Goal: Answer question/provide support

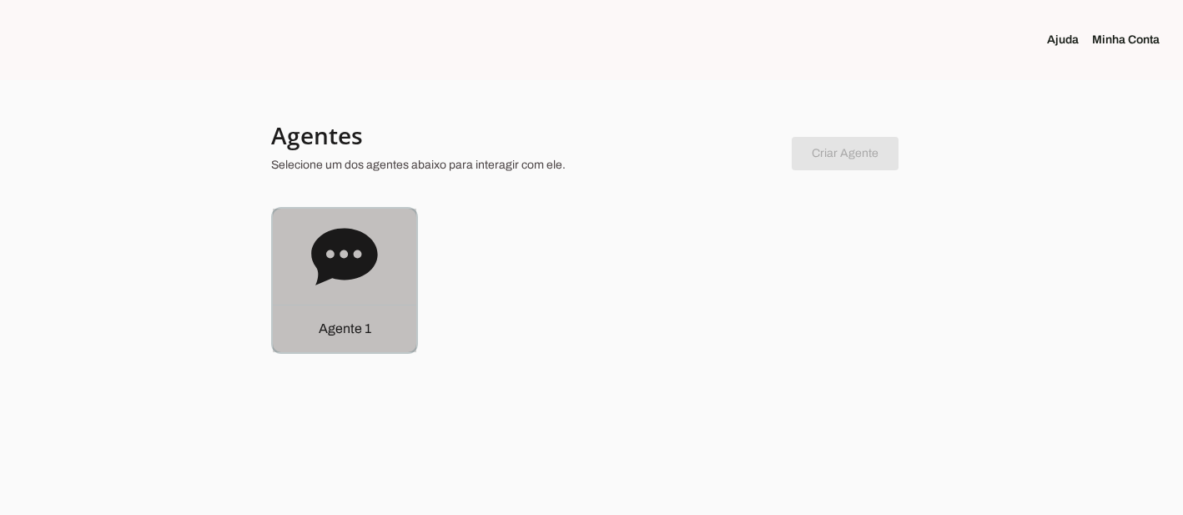
click at [334, 241] on icon at bounding box center [344, 256] width 66 height 57
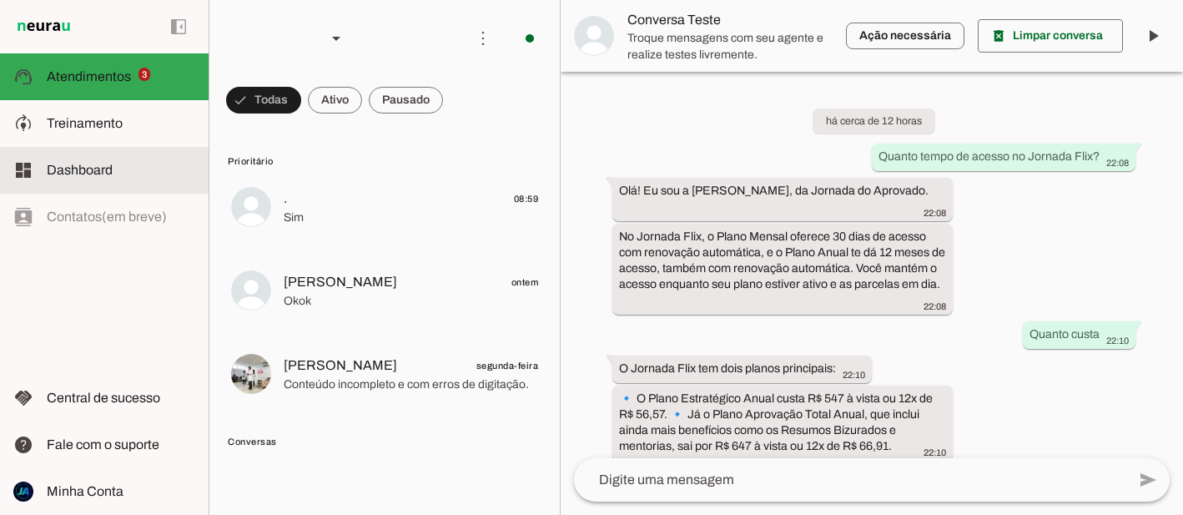
scroll to position [394, 0]
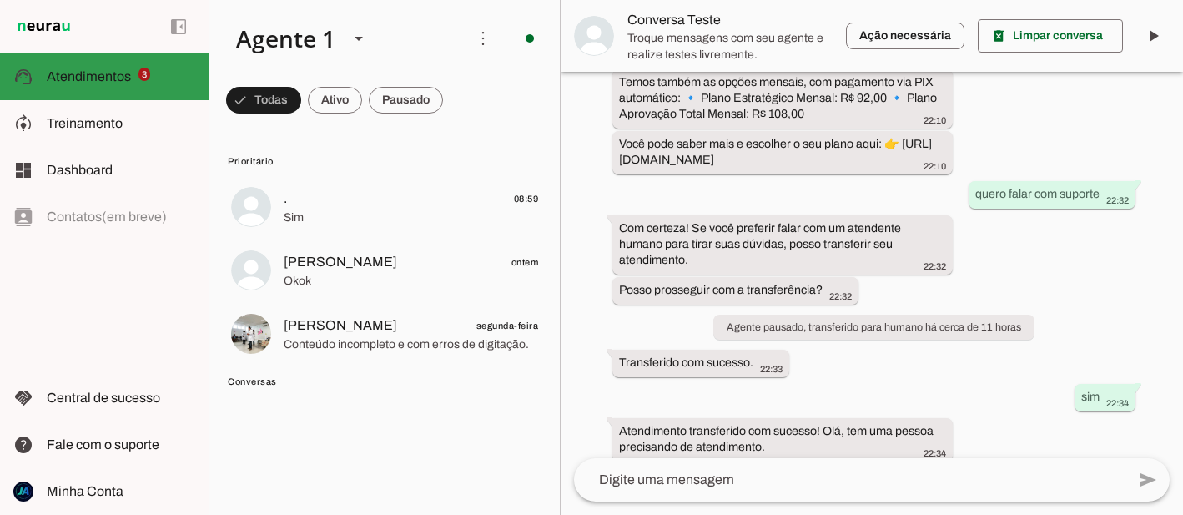
click at [103, 76] on span "Atendimentos" at bounding box center [89, 76] width 84 height 14
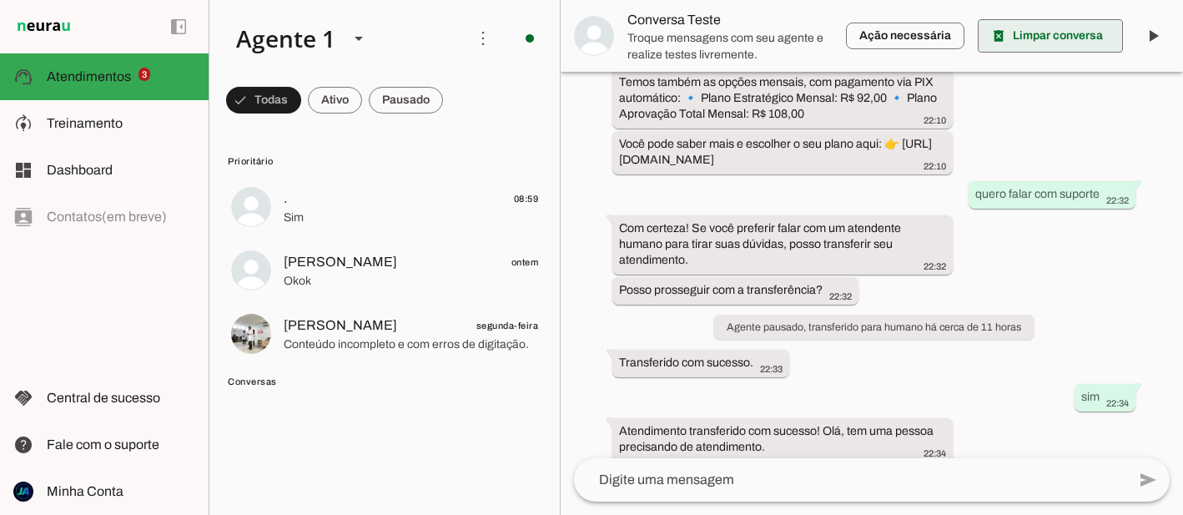
click at [1030, 27] on span at bounding box center [1050, 36] width 145 height 40
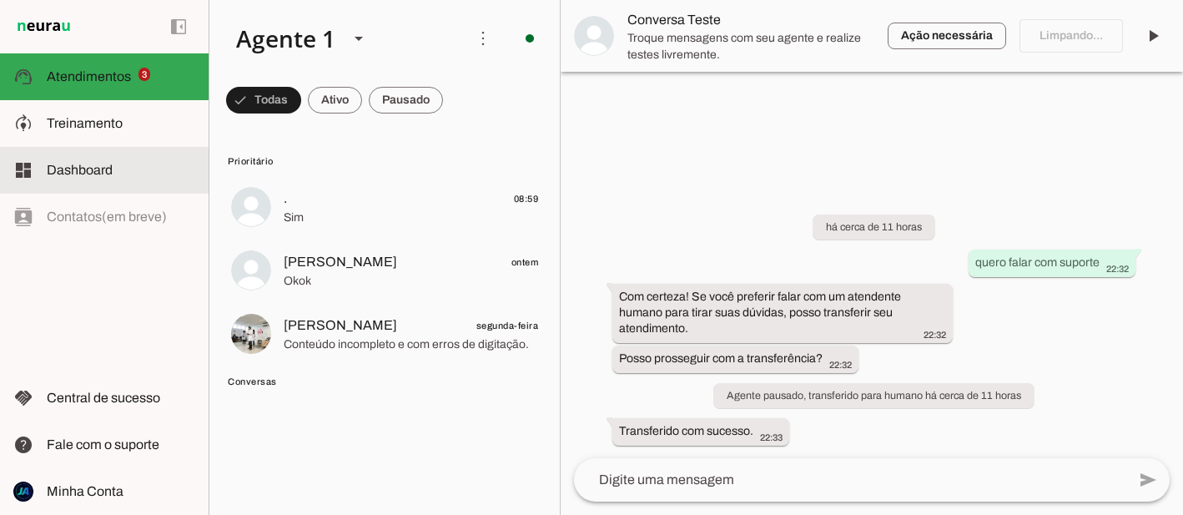
scroll to position [0, 0]
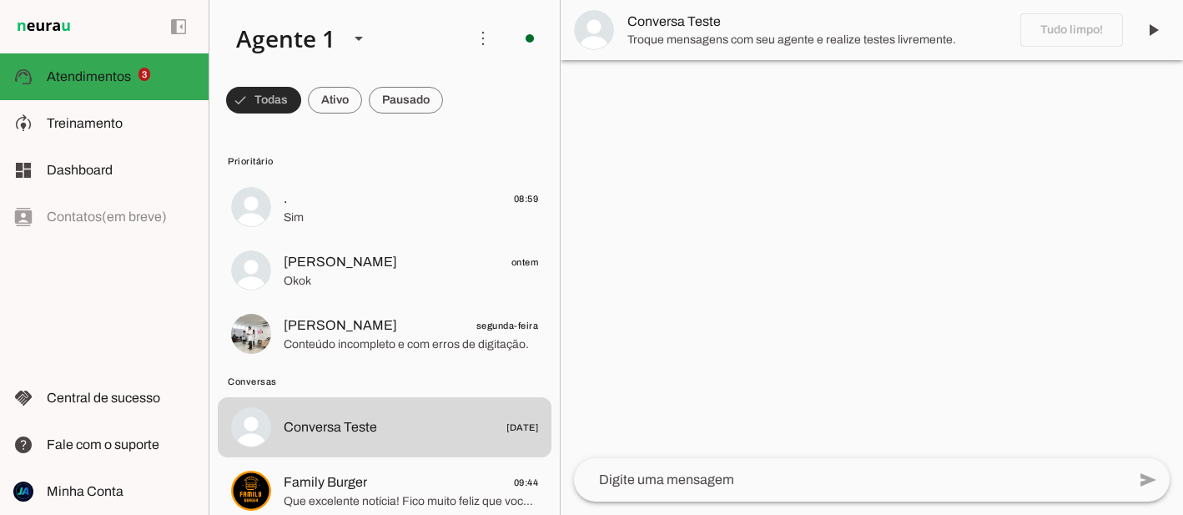
click at [262, 96] on span at bounding box center [263, 100] width 75 height 40
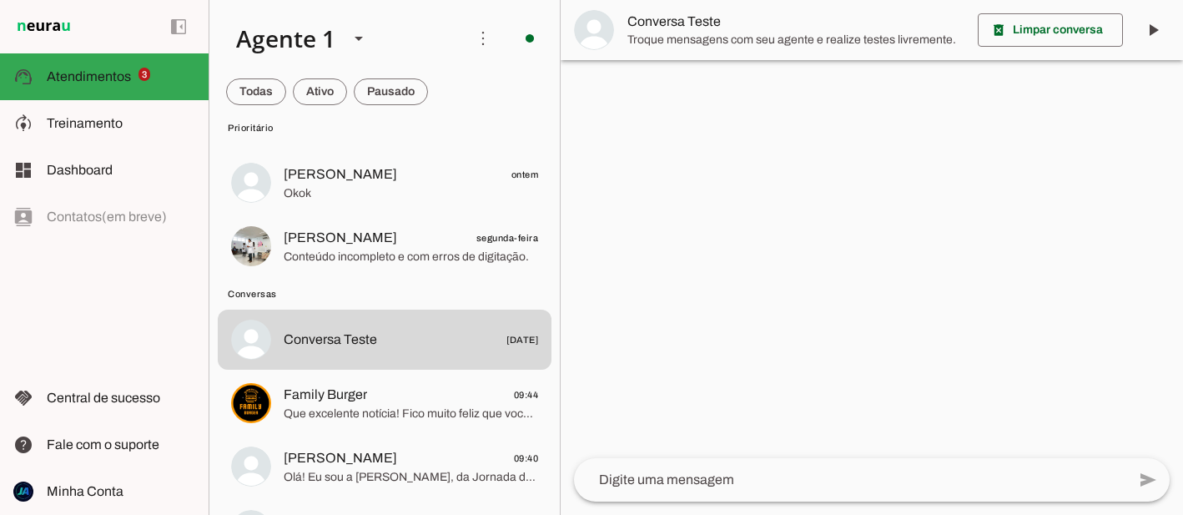
scroll to position [113, 0]
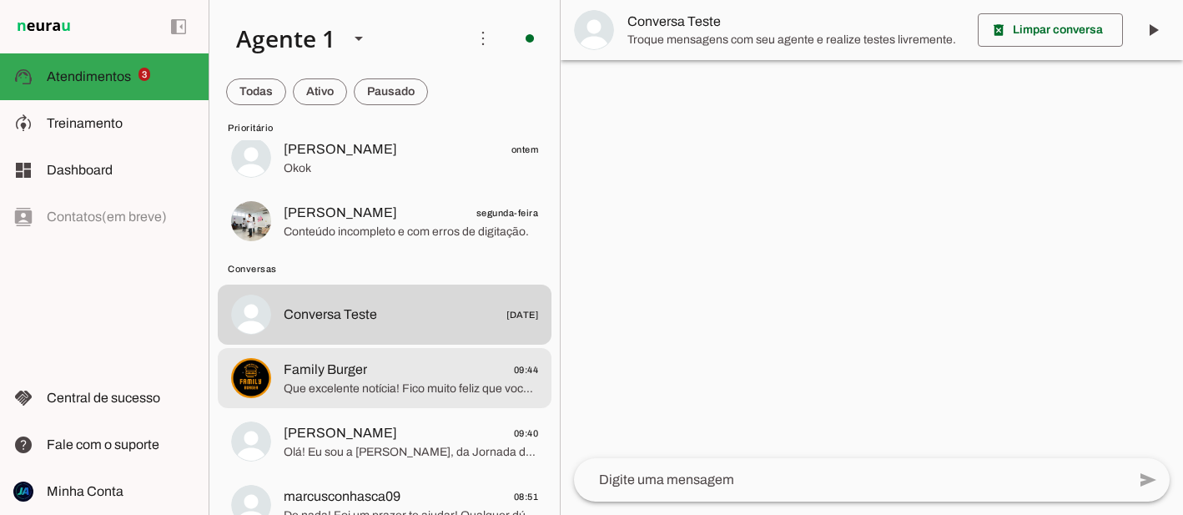
click at [382, 386] on span "Que excelente notícia! Fico muito feliz que você já garantiu o Resumo Bizurado …" at bounding box center [411, 389] width 255 height 17
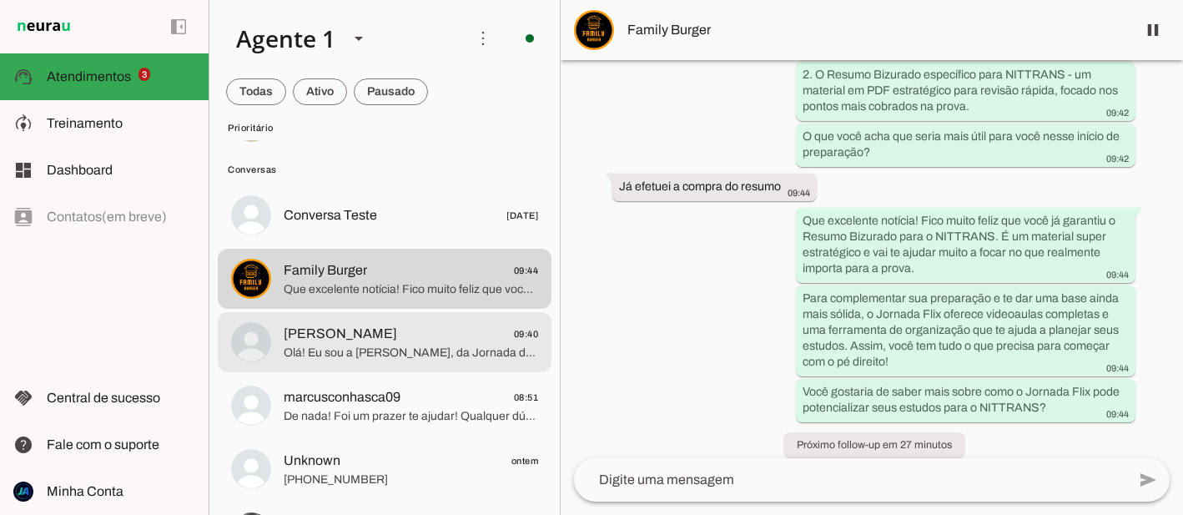
scroll to position [213, 0]
click at [349, 349] on span "Olá! Eu sou a [PERSON_NAME], da Jornada do Aprovado. Me conta: qual concurso é …" at bounding box center [411, 352] width 255 height 17
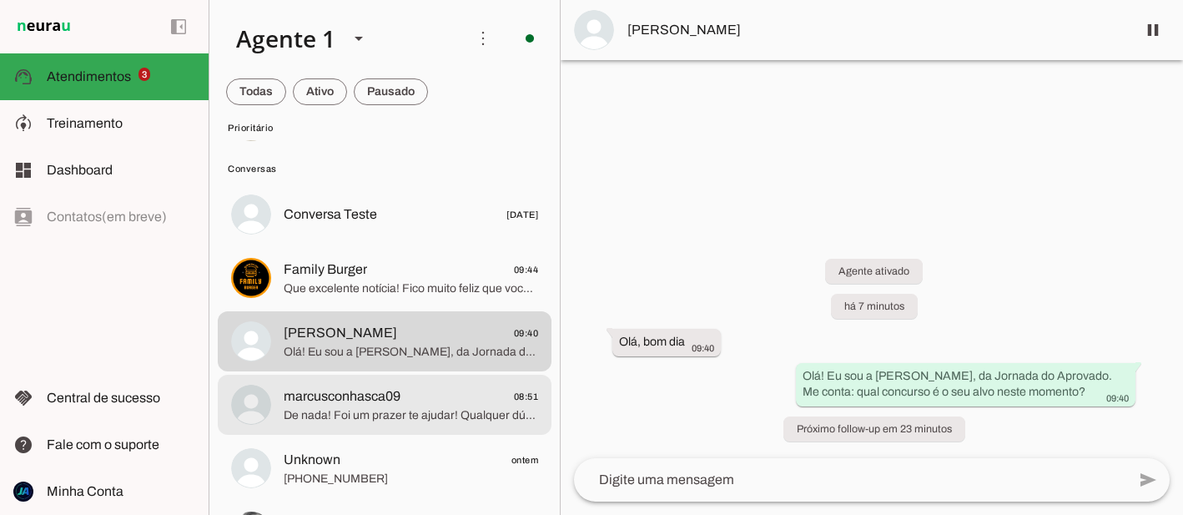
click at [360, 402] on span "marcusconhasca09" at bounding box center [342, 396] width 117 height 20
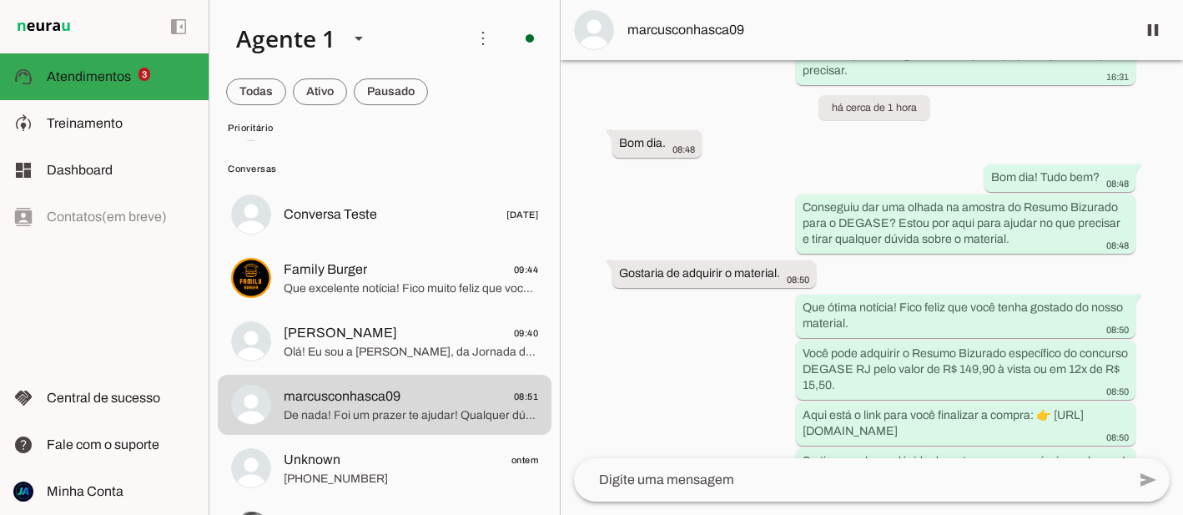
scroll to position [1906, 0]
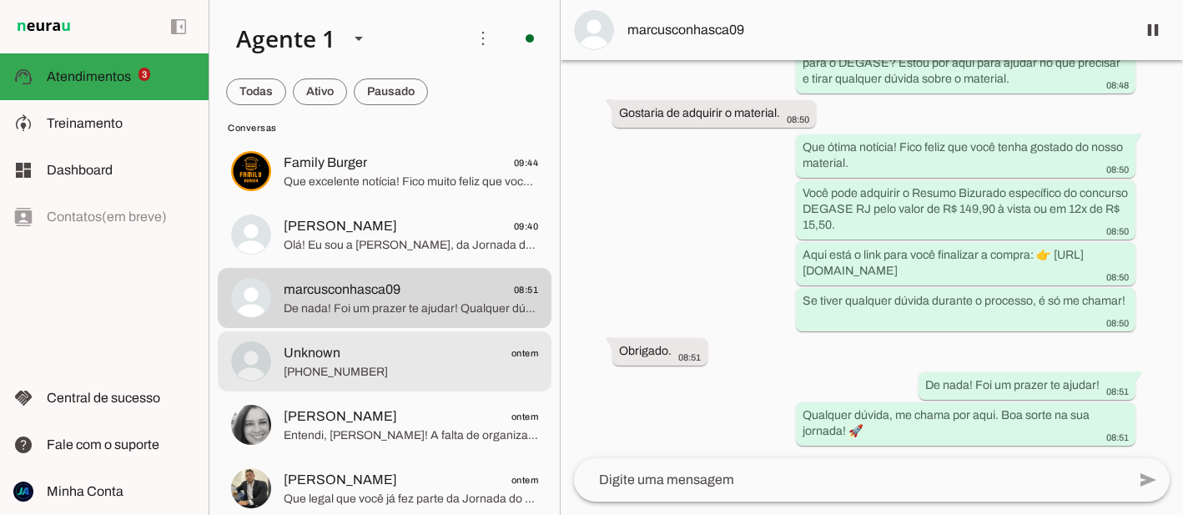
click at [342, 350] on span "Unknown ontem" at bounding box center [411, 353] width 255 height 21
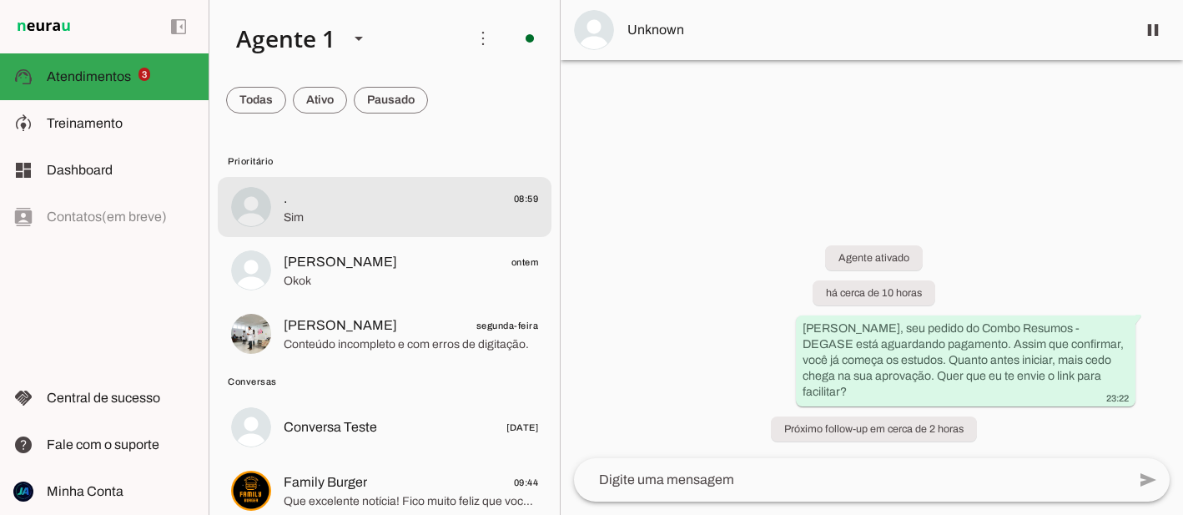
click at [297, 204] on span ". 08:59" at bounding box center [411, 199] width 255 height 21
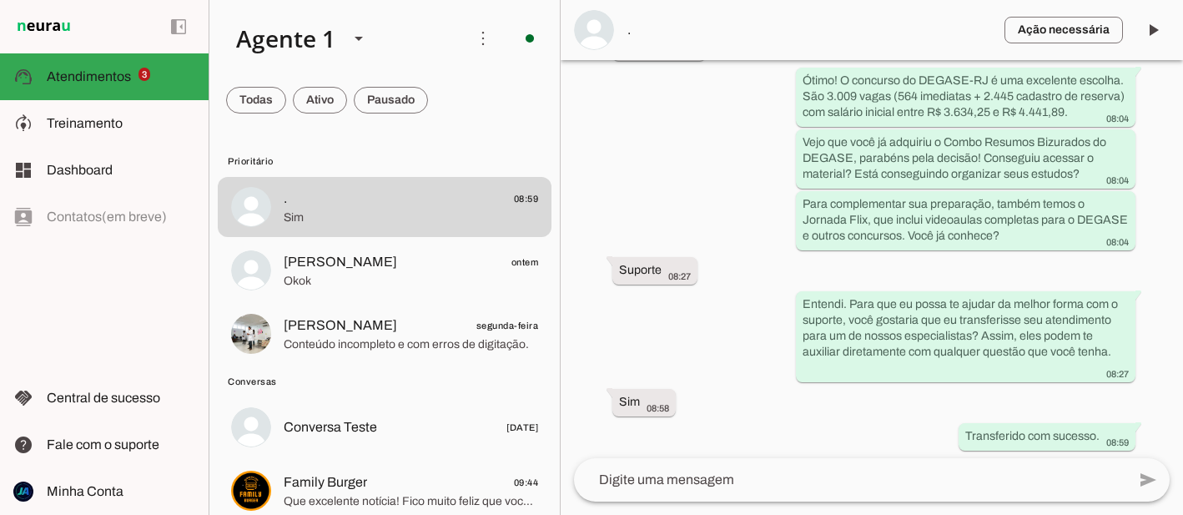
scroll to position [3295, 0]
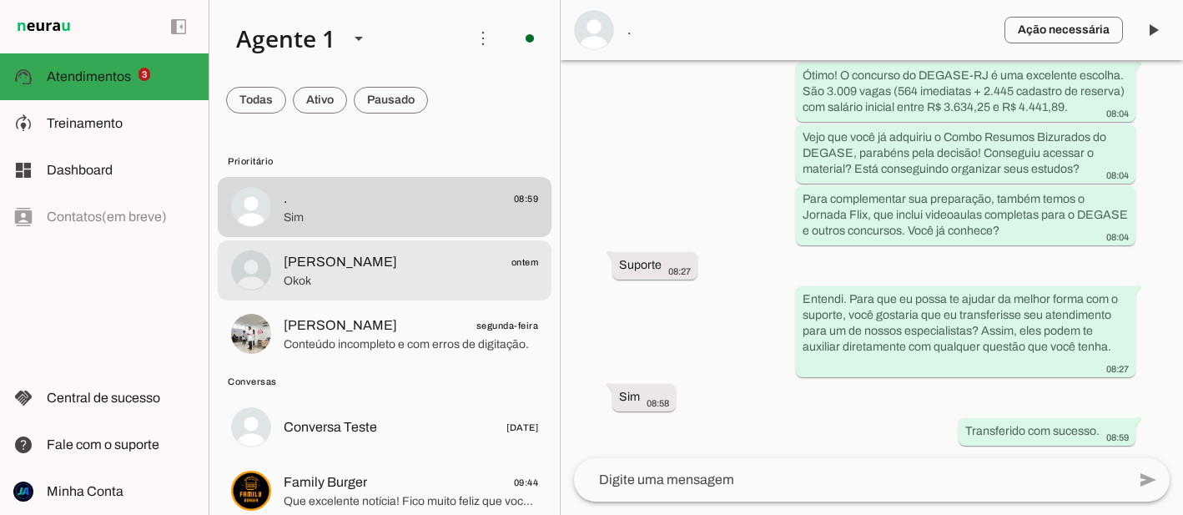
click at [305, 289] on span "Okok" at bounding box center [411, 281] width 255 height 17
